Goal: Information Seeking & Learning: Learn about a topic

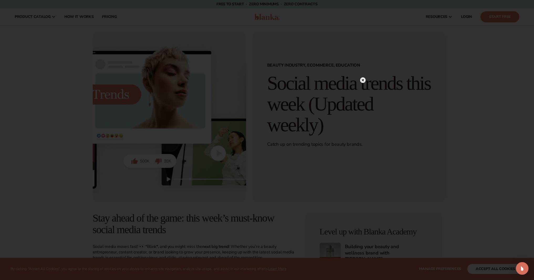
click at [363, 80] on icon at bounding box center [363, 80] width 3 height 3
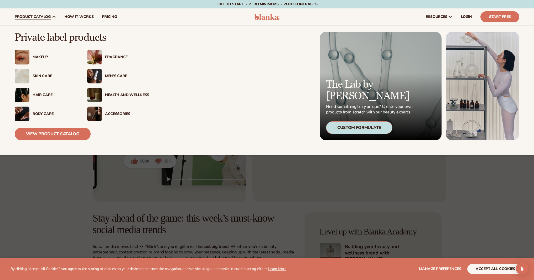
click at [99, 56] on img at bounding box center [94, 57] width 15 height 15
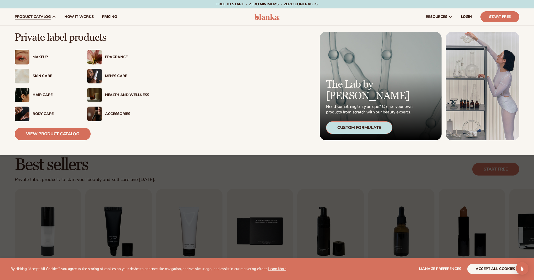
click at [97, 55] on img at bounding box center [94, 57] width 15 height 15
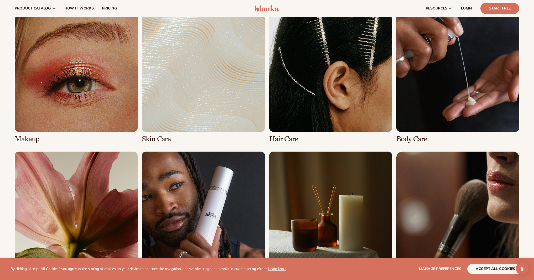
scroll to position [479, 0]
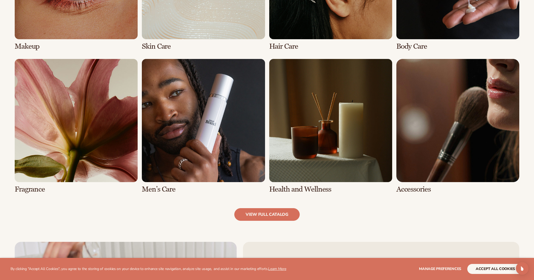
click at [79, 127] on link "5 / 8" at bounding box center [76, 126] width 123 height 134
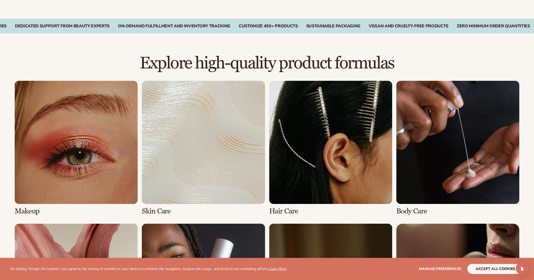
scroll to position [318, 0]
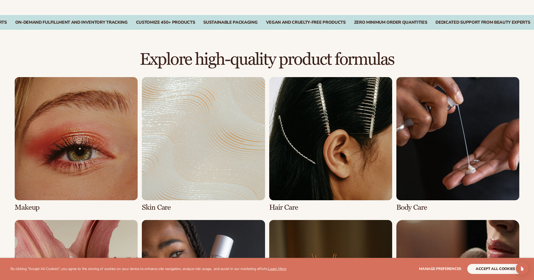
click at [79, 127] on link "1 / 8" at bounding box center [76, 144] width 123 height 134
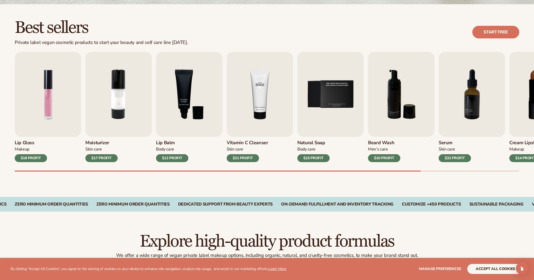
scroll to position [138, 0]
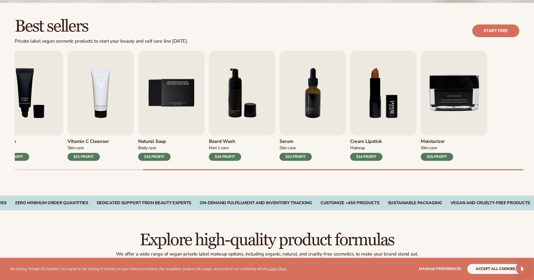
click at [252, 124] on div "Lip Gloss Makeup $16 PROFIT Moisturizer Skin Care $17 PROFIT Lip Balm" at bounding box center [107, 105] width 505 height 110
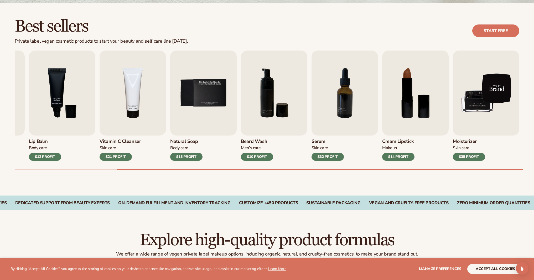
click at [457, 87] on img "9 / 9" at bounding box center [486, 92] width 66 height 85
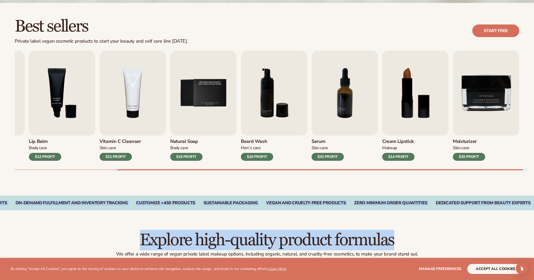
drag, startPoint x: 498, startPoint y: 240, endPoint x: 503, endPoint y: 173, distance: 67.7
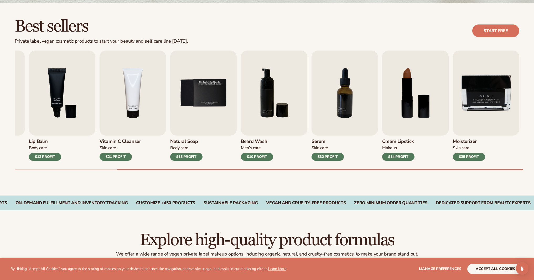
click at [321, 46] on div "Best sellers Private label vegan cosmetic products to start your beauty and sel…" at bounding box center [267, 99] width 534 height 192
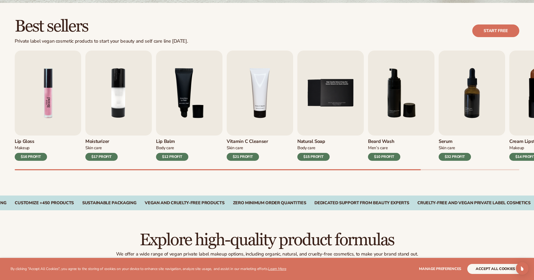
click at [60, 113] on img "1 / 9" at bounding box center [48, 92] width 66 height 85
click at [65, 104] on img "1 / 9" at bounding box center [48, 92] width 66 height 85
click at [30, 157] on div "$16 PROFIT" at bounding box center [31, 157] width 32 height 8
click at [489, 30] on link "Start free" at bounding box center [495, 30] width 47 height 13
